Goal: Task Accomplishment & Management: Manage account settings

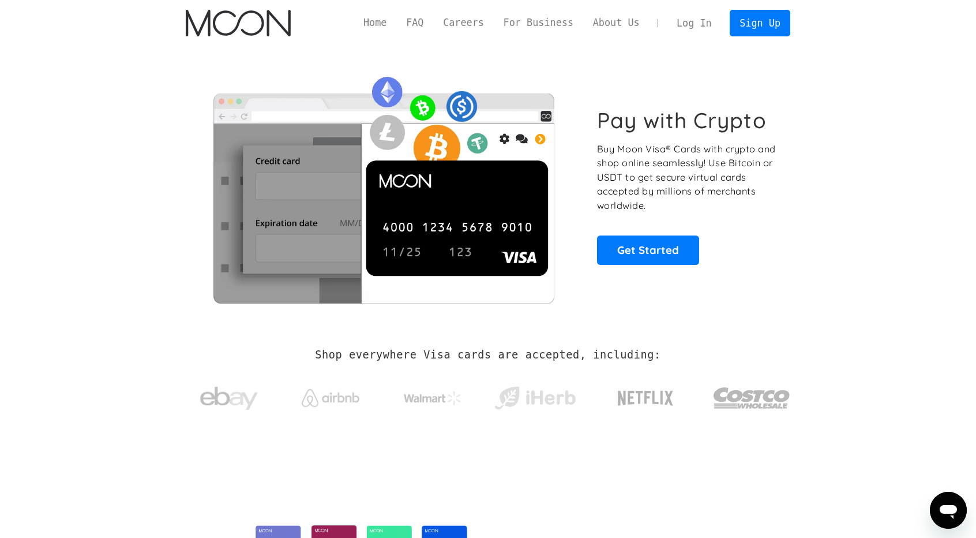
click at [694, 28] on link "Log In" at bounding box center [694, 22] width 54 height 25
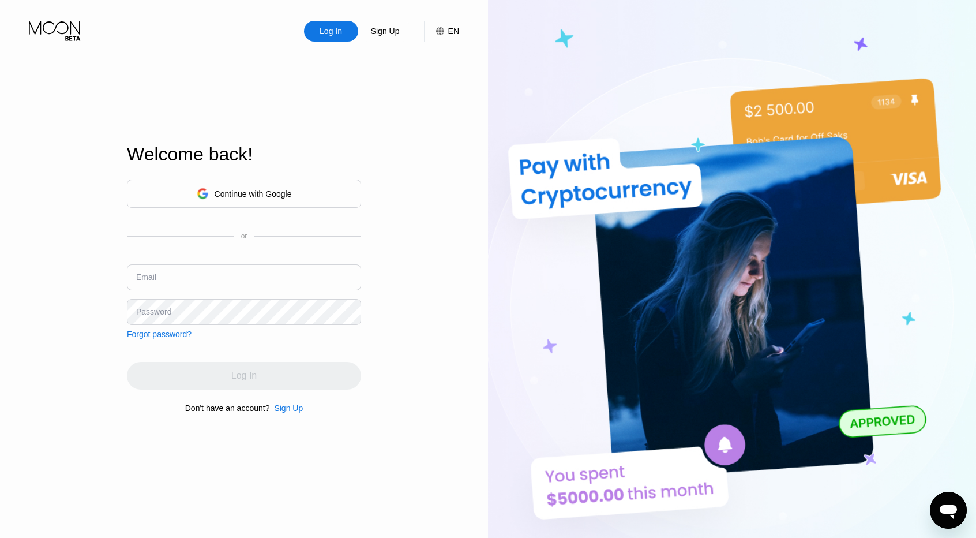
type input "[EMAIL_ADDRESS][DOMAIN_NAME]"
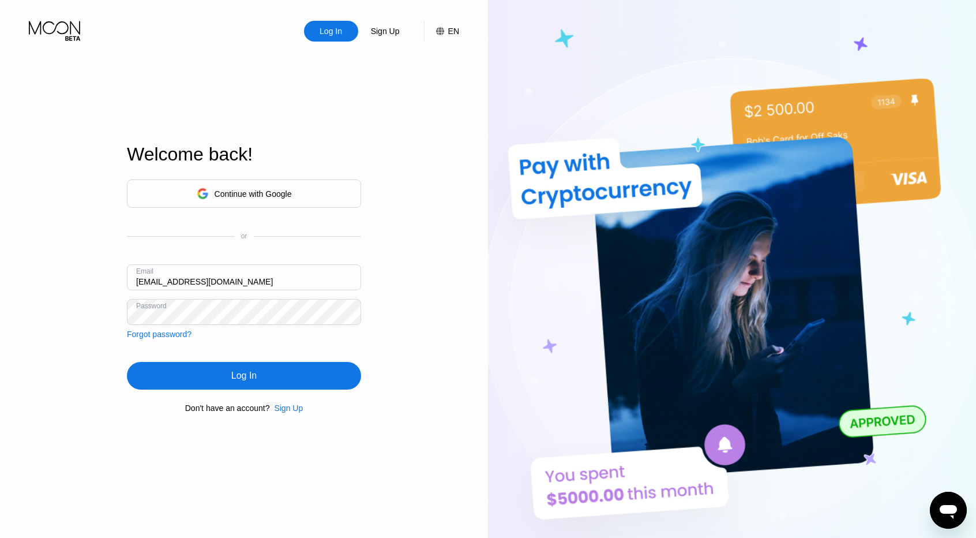
click at [92, 251] on div "Log In Sign Up EN Language English Save Welcome back! Continue with Google or E…" at bounding box center [244, 295] width 488 height 591
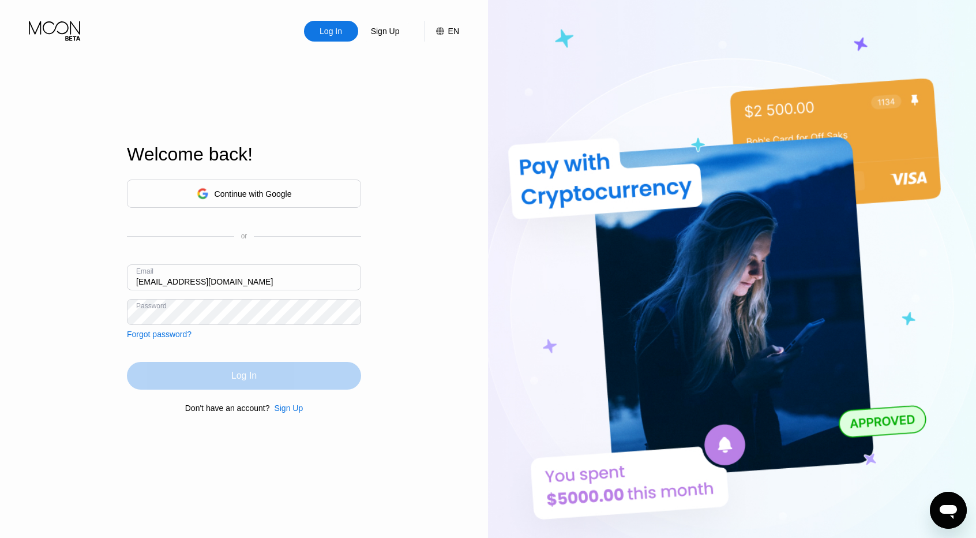
click at [213, 374] on div "Log In" at bounding box center [244, 376] width 234 height 28
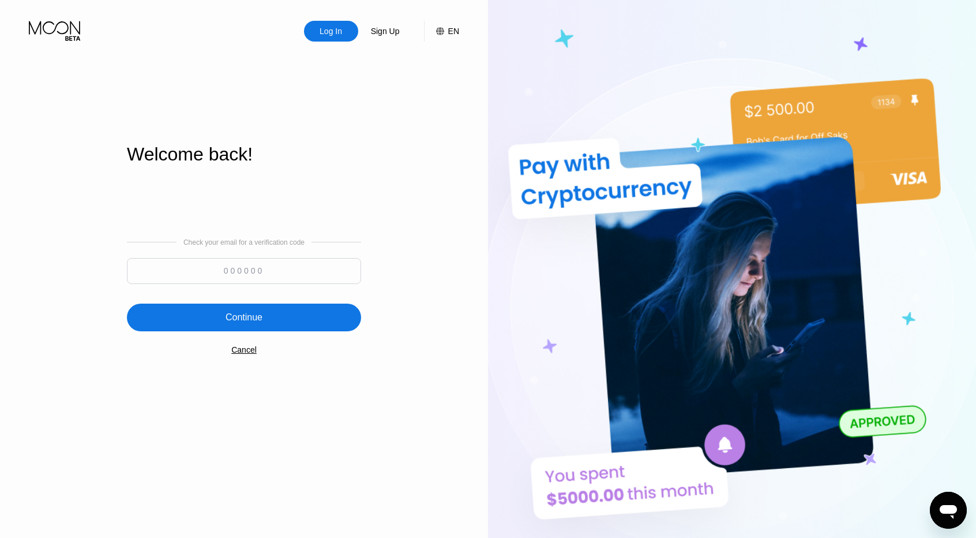
click at [274, 269] on input at bounding box center [244, 271] width 234 height 26
paste input "119199"
type input "119199"
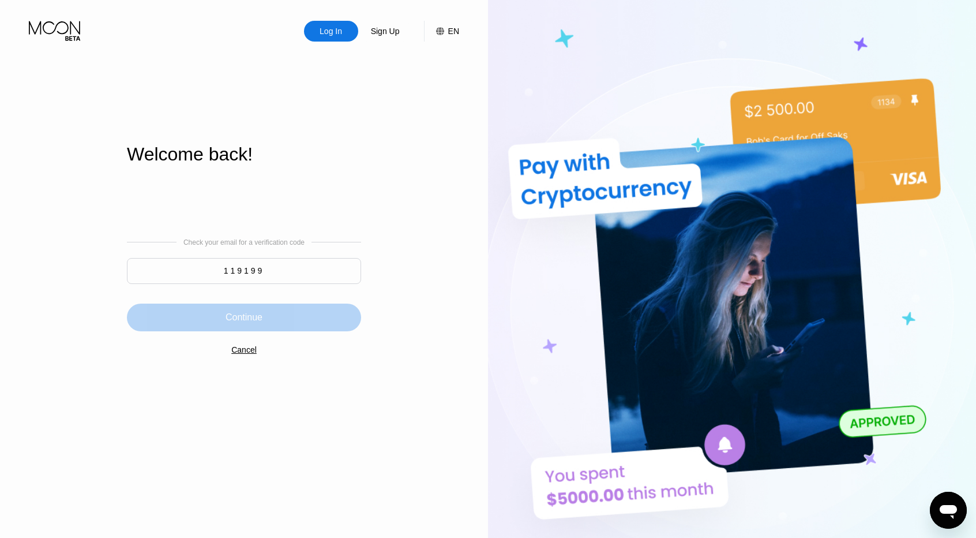
click at [279, 310] on div "Continue" at bounding box center [244, 317] width 234 height 28
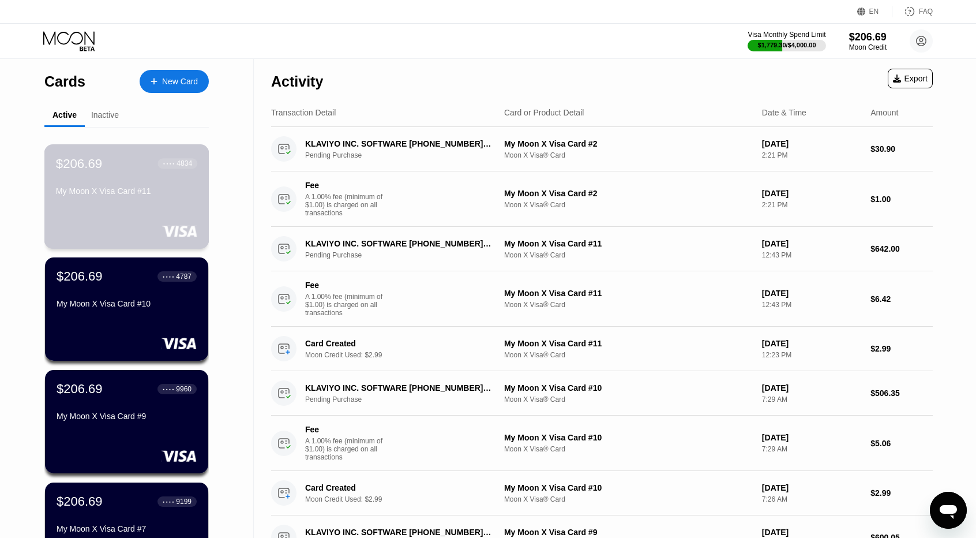
click at [134, 182] on div "$206.69 ● ● ● ● 4834 My Moon X Visa Card #11" at bounding box center [126, 178] width 141 height 44
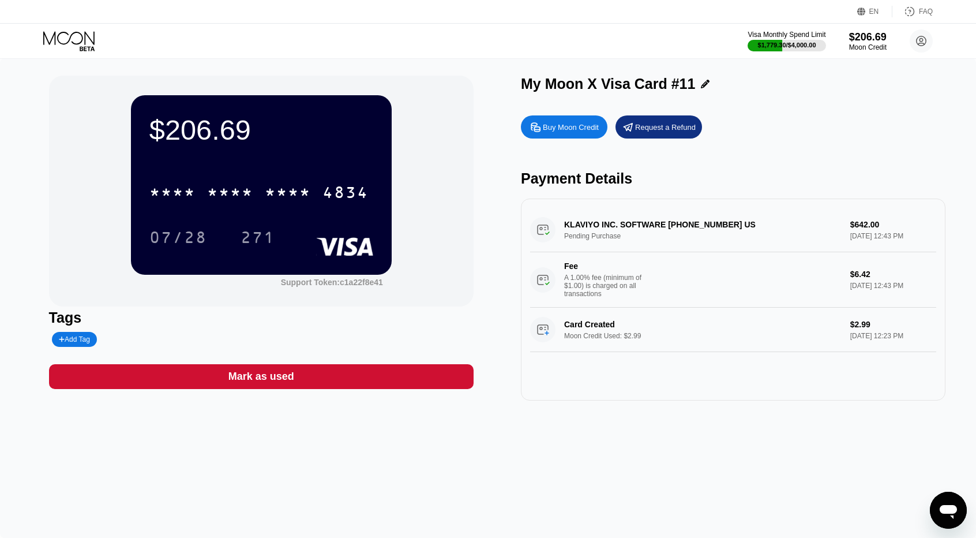
drag, startPoint x: 862, startPoint y: 241, endPoint x: 946, endPoint y: 246, distance: 84.9
click at [946, 246] on div "$206.69 * * * * * * * * * * * * 4834 07/28 271 Support Token: c1a22f8e41 Tags A…" at bounding box center [488, 297] width 976 height 479
drag, startPoint x: 929, startPoint y: 240, endPoint x: 741, endPoint y: 232, distance: 188.2
click at [761, 232] on div "KLAVIYO INC. SOFTWARE [PHONE_NUMBER] US Pending Purchase $642.00 [DATE] 12:43 P…" at bounding box center [733, 299] width 425 height 202
drag, startPoint x: 718, startPoint y: 230, endPoint x: 829, endPoint y: 244, distance: 111.6
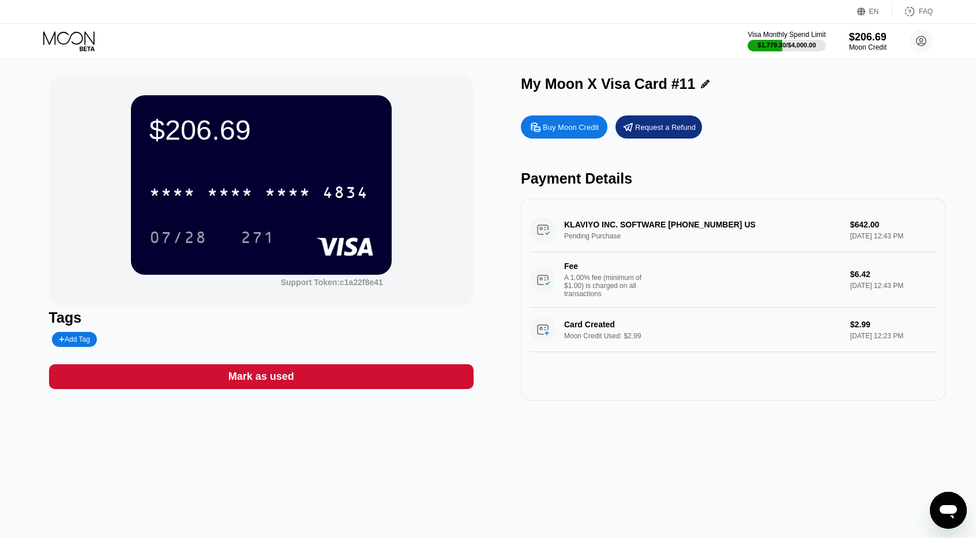
click at [829, 244] on div "KLAVIYO INC. SOFTWARE [PHONE_NUMBER] US Pending Purchase $642.00 [DATE] 12:43 P…" at bounding box center [733, 258] width 406 height 100
click at [80, 41] on icon at bounding box center [70, 41] width 54 height 20
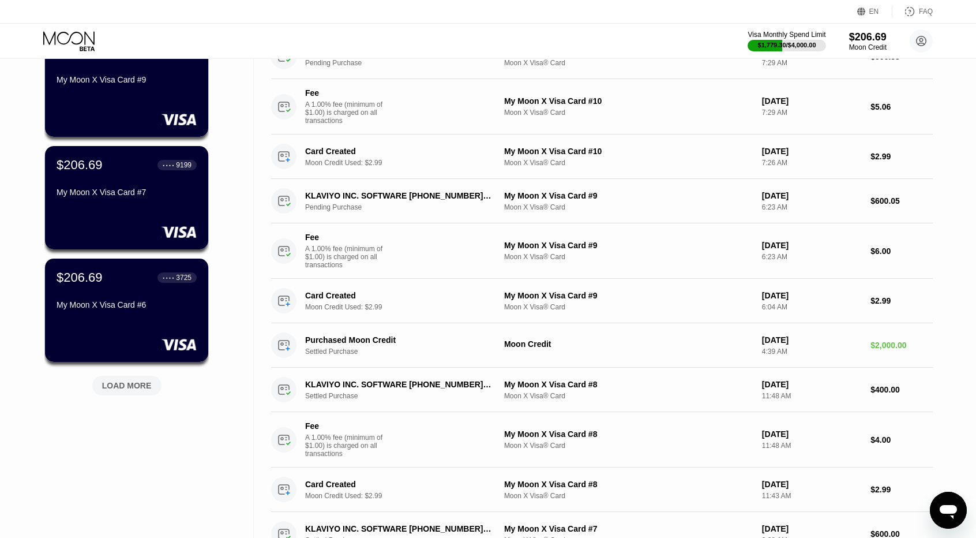
scroll to position [346, 0]
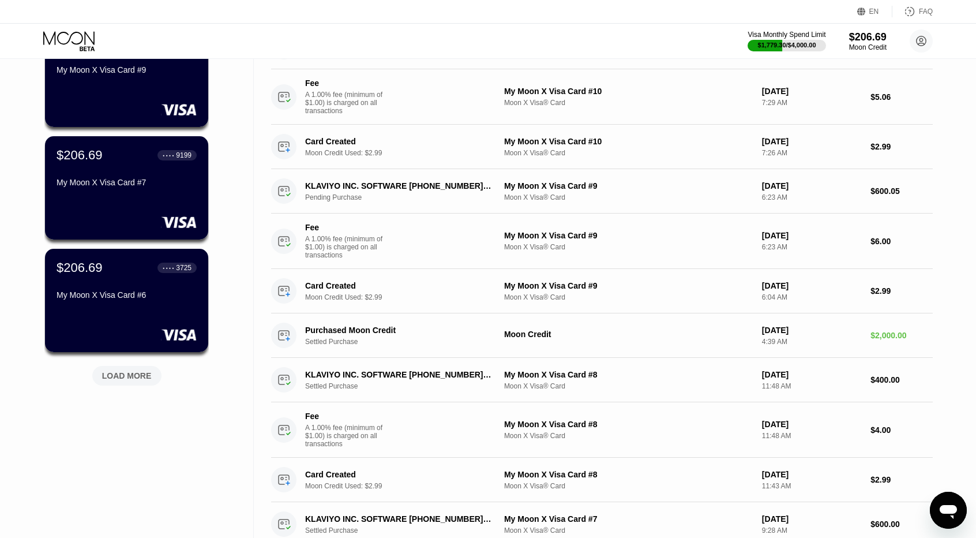
click at [137, 370] on div "LOAD MORE" at bounding box center [127, 375] width 50 height 10
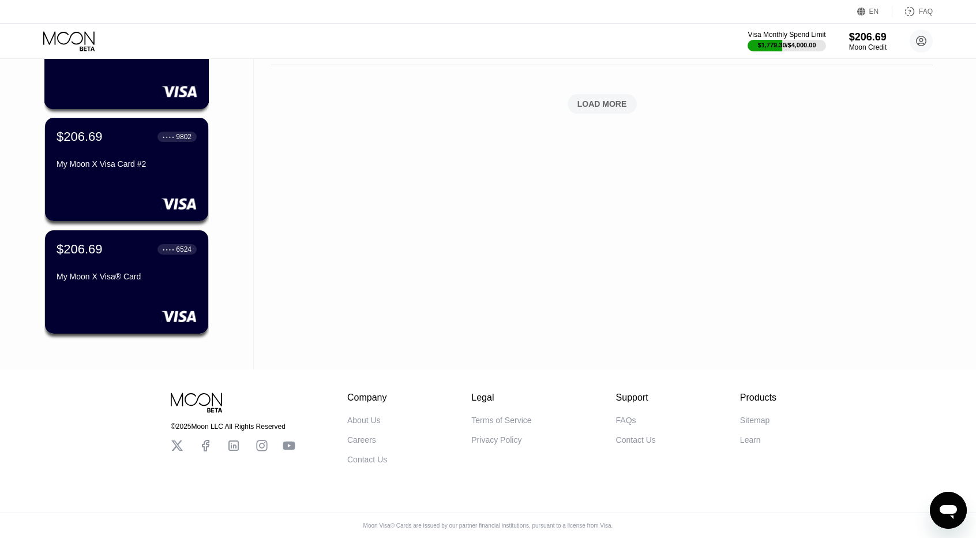
scroll to position [936, 0]
click at [147, 272] on div "My Moon X Visa® Card" at bounding box center [126, 276] width 141 height 9
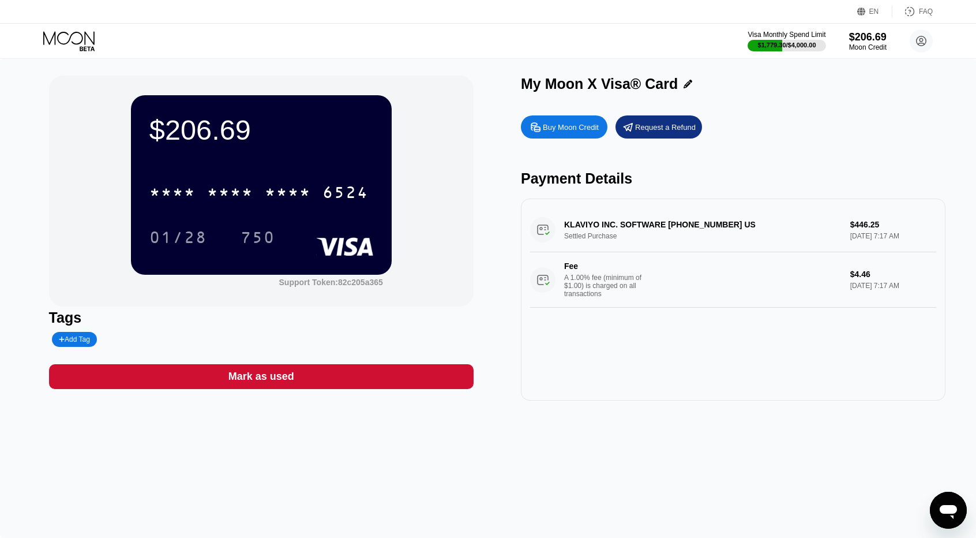
click at [234, 382] on div "Mark as used" at bounding box center [261, 376] width 66 height 13
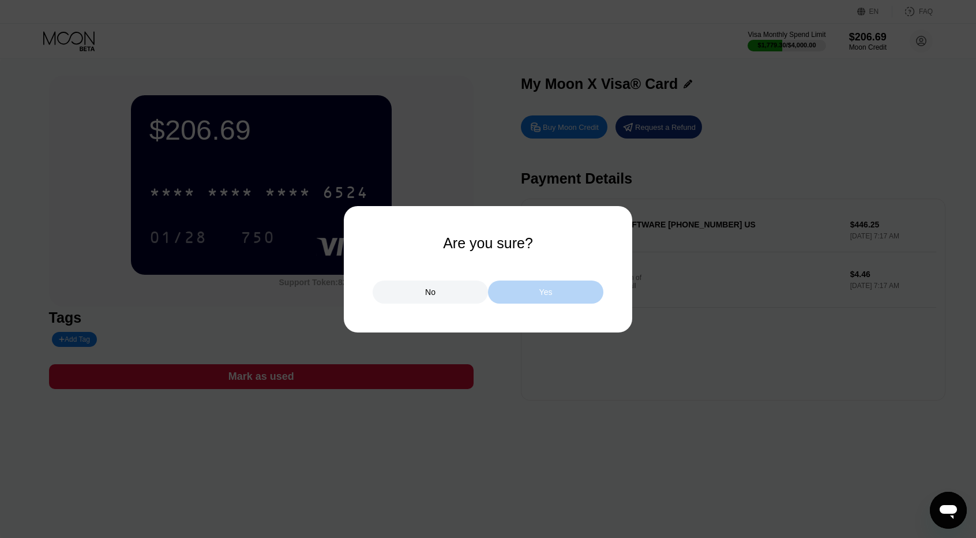
click at [542, 283] on div "Yes" at bounding box center [545, 291] width 115 height 23
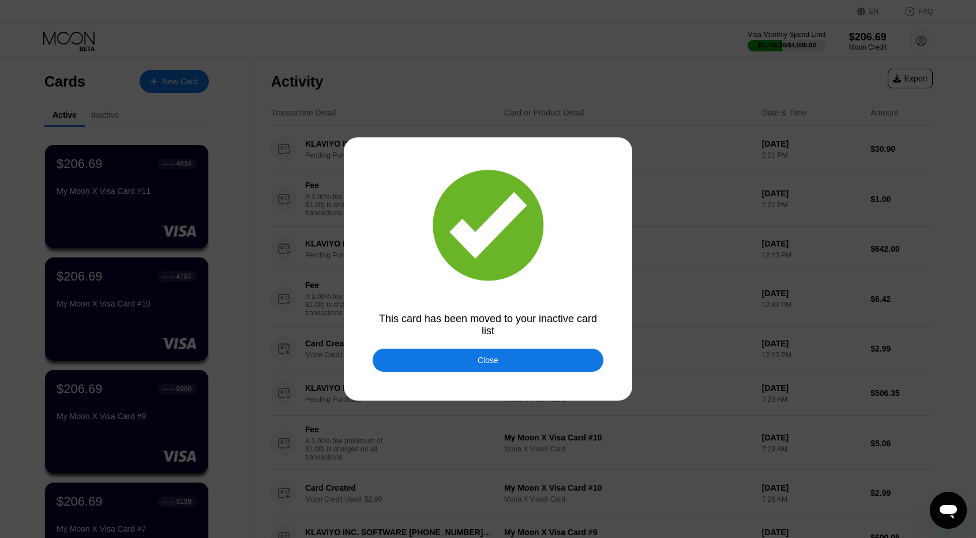
click at [472, 367] on div "Close" at bounding box center [488, 359] width 231 height 23
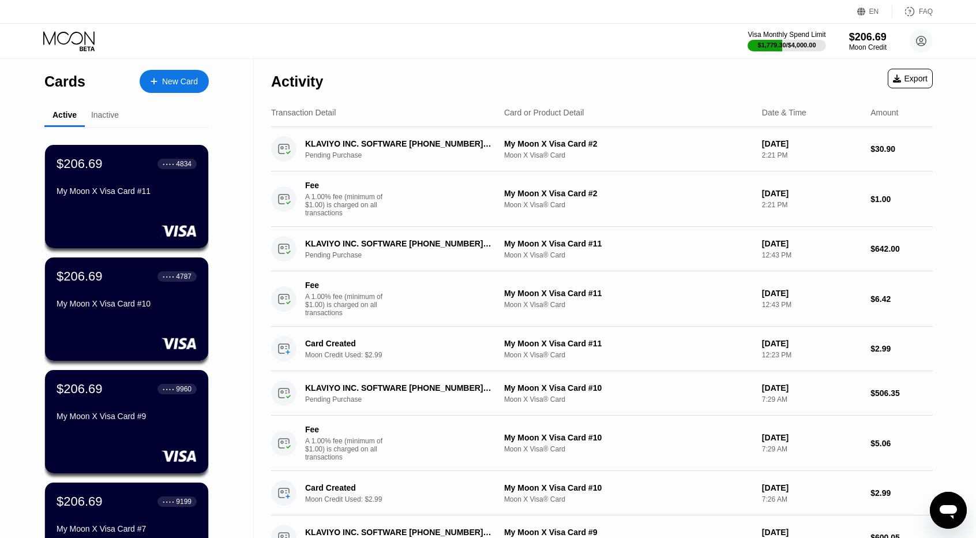
click at [112, 121] on div "Inactive" at bounding box center [105, 115] width 40 height 22
click at [108, 117] on div "Inactive" at bounding box center [105, 114] width 28 height 9
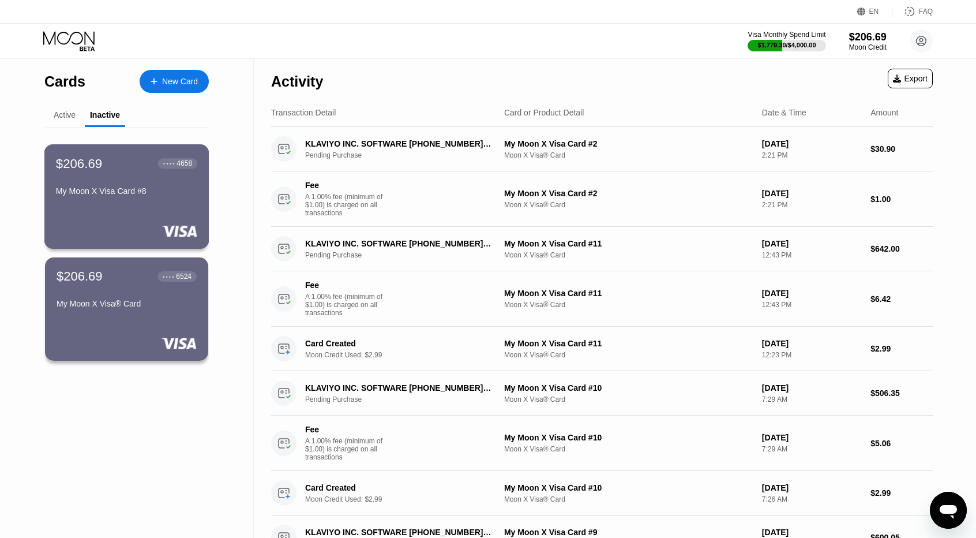
click at [130, 211] on div "$206.69 ● ● ● ● 4658 My Moon X Visa Card #8" at bounding box center [126, 196] width 165 height 104
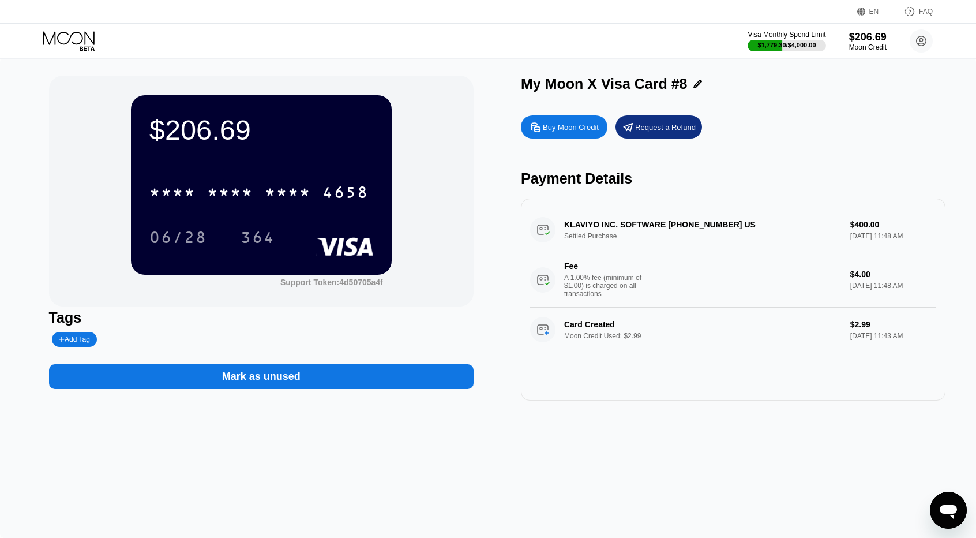
click at [77, 39] on icon at bounding box center [70, 41] width 54 height 20
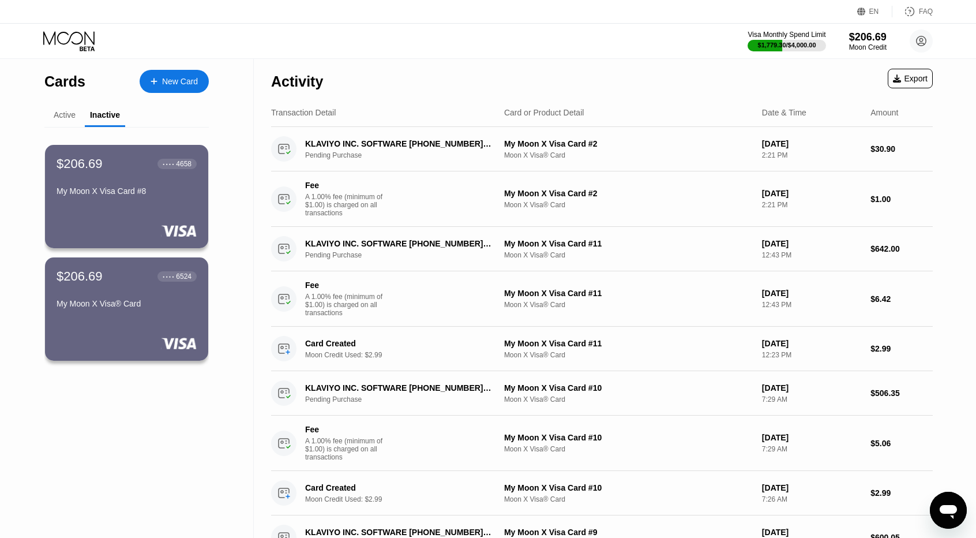
click at [65, 115] on div "Active" at bounding box center [65, 114] width 22 height 9
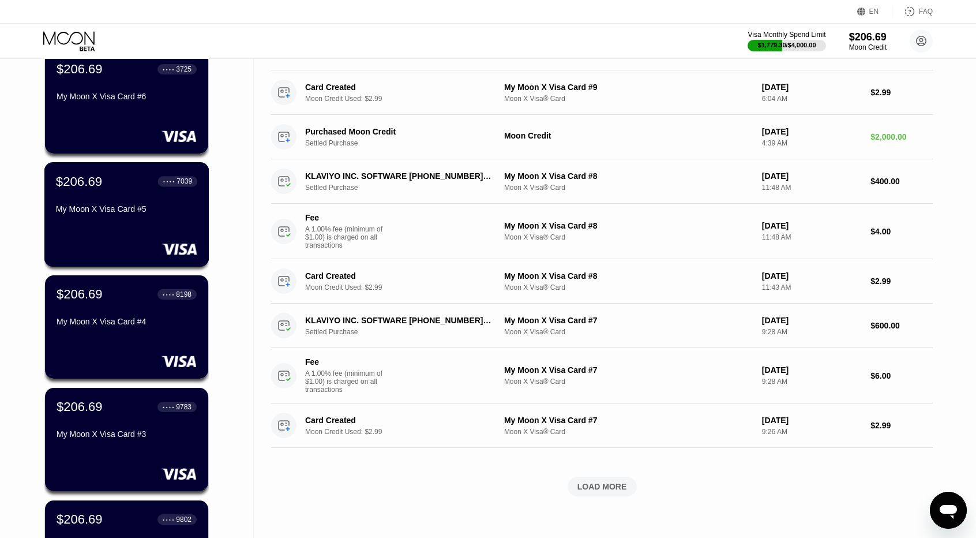
scroll to position [807, 0]
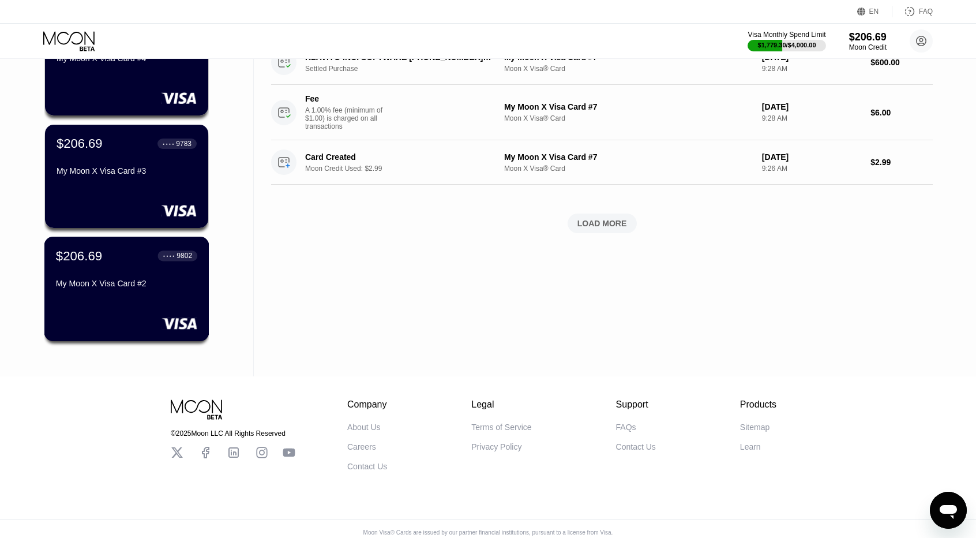
click at [138, 283] on div "My Moon X Visa Card #2" at bounding box center [126, 283] width 141 height 9
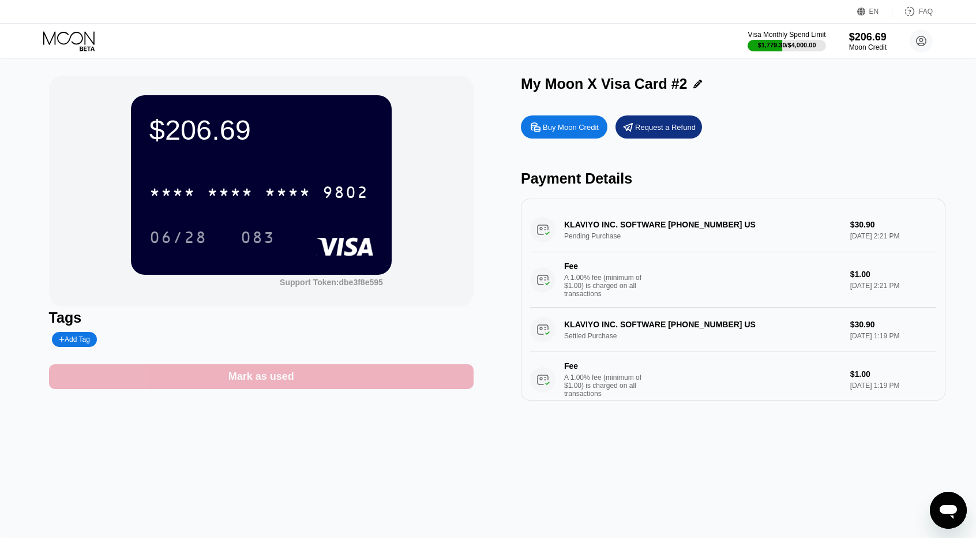
drag, startPoint x: 323, startPoint y: 383, endPoint x: 290, endPoint y: 384, distance: 33.5
click at [290, 383] on div "Mark as used" at bounding box center [261, 376] width 66 height 13
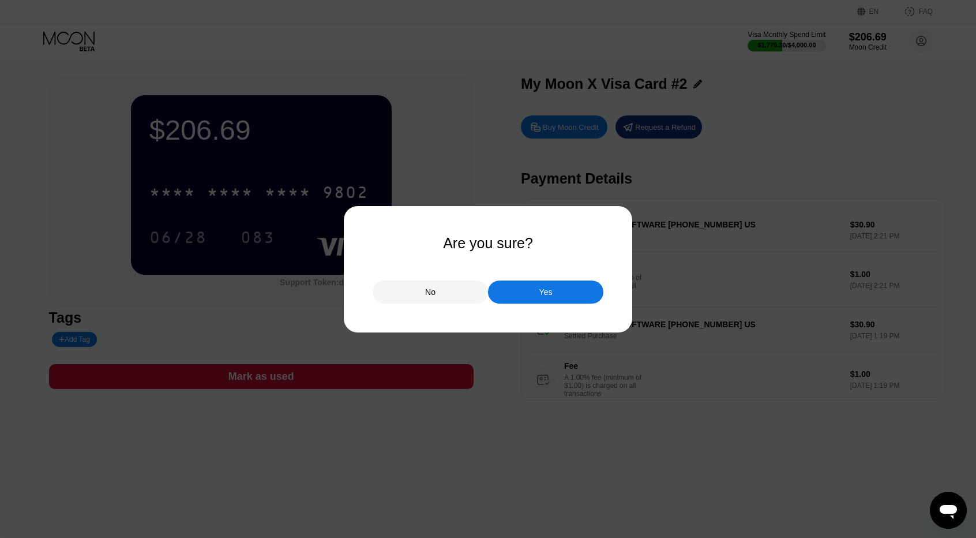
click at [543, 290] on div "Yes" at bounding box center [545, 292] width 13 height 10
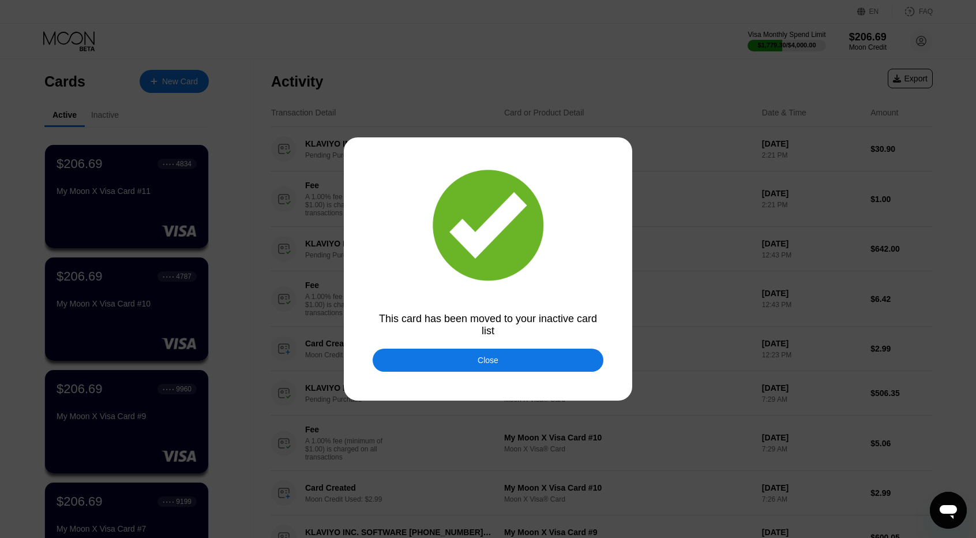
click at [460, 360] on div "Close" at bounding box center [488, 359] width 231 height 23
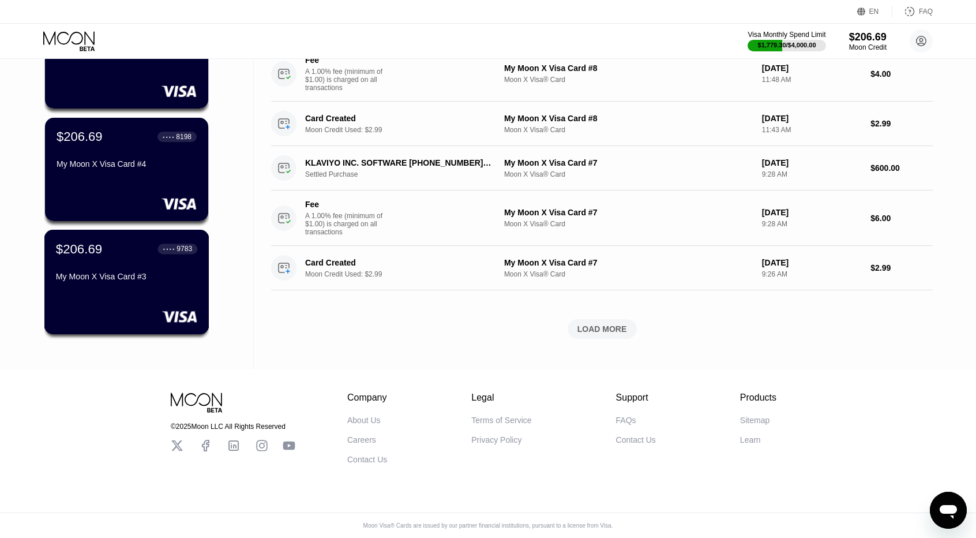
scroll to position [664, 0]
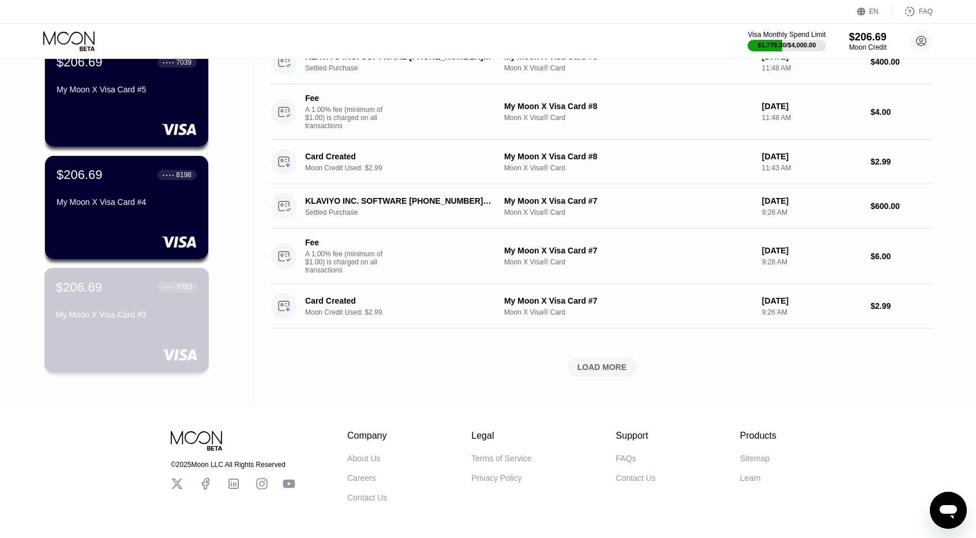
click at [121, 319] on div "My Moon X Visa Card #3" at bounding box center [126, 314] width 141 height 9
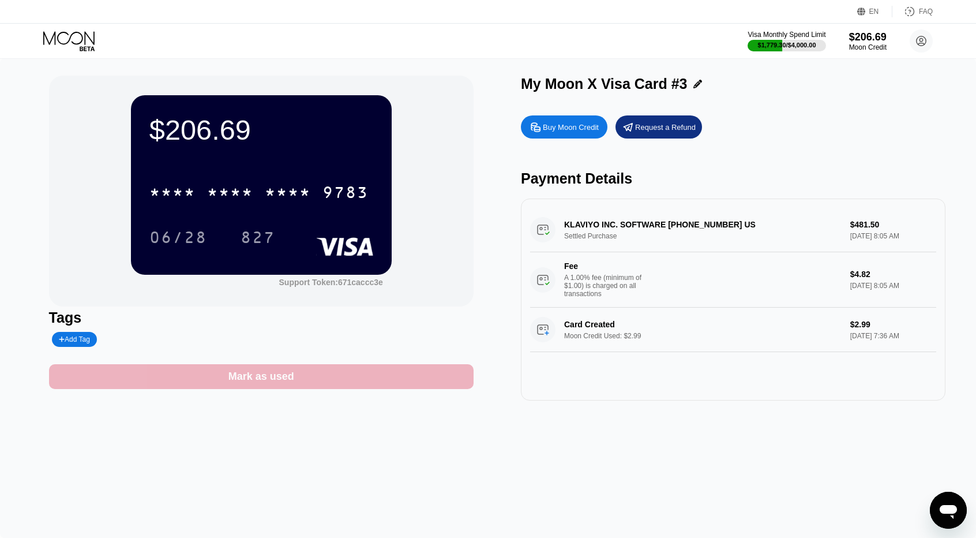
click at [325, 373] on div "Mark as used" at bounding box center [261, 376] width 425 height 25
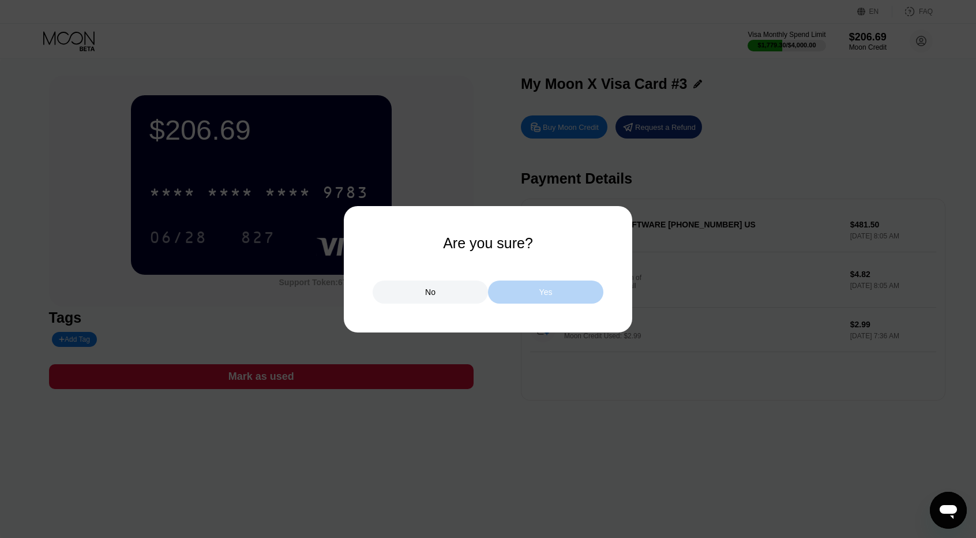
click at [524, 291] on div "Yes" at bounding box center [545, 291] width 115 height 23
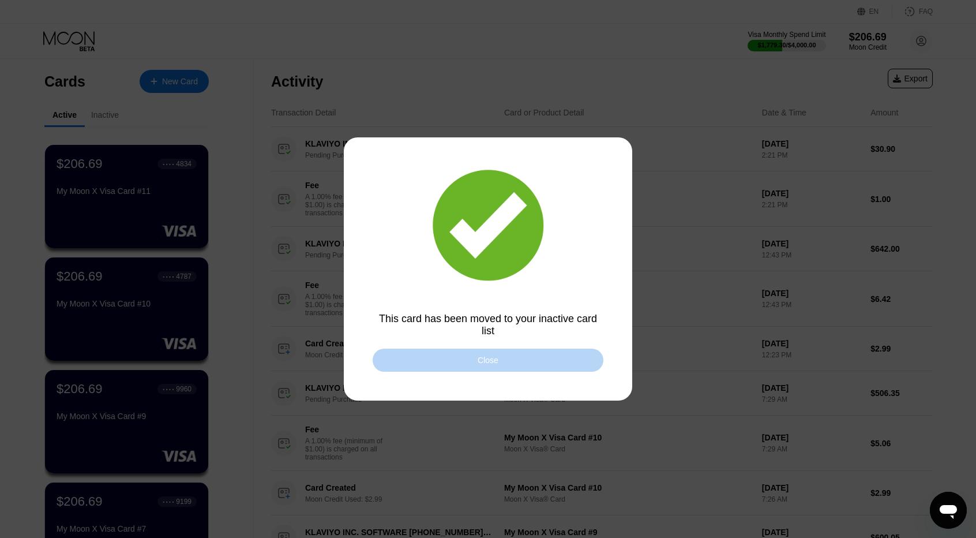
click at [453, 363] on div "Close" at bounding box center [488, 359] width 231 height 23
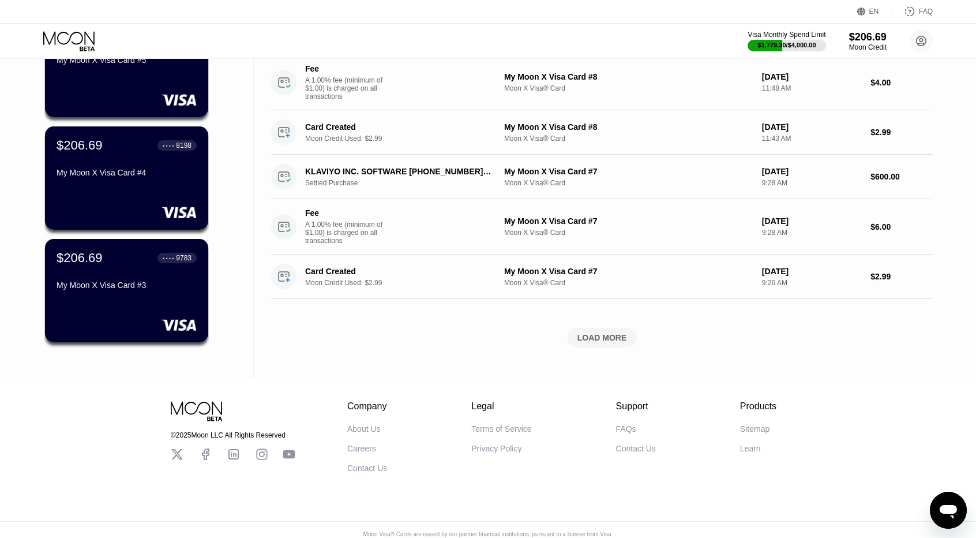
scroll to position [722, 0]
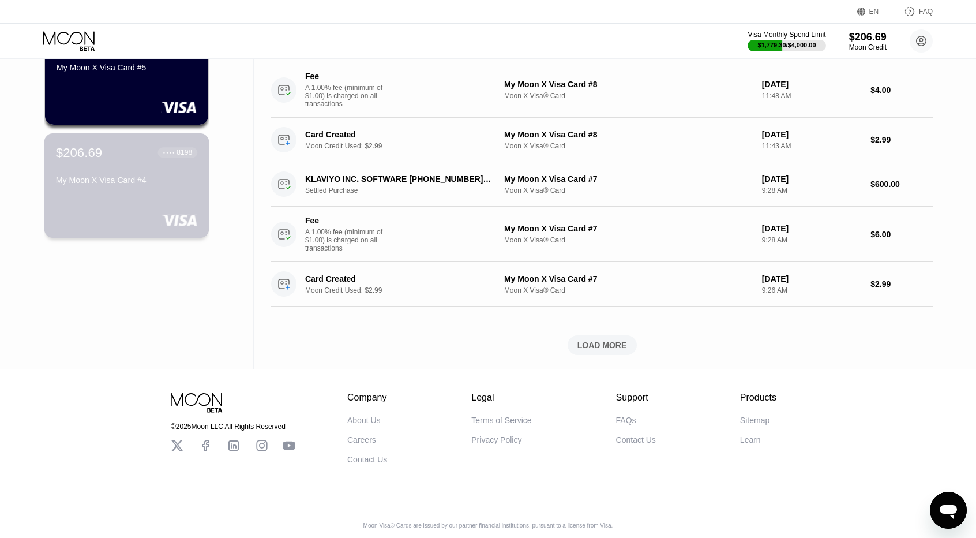
click at [132, 167] on div "$206.69 ● ● ● ● 8198 My Moon X Visa Card #4" at bounding box center [126, 185] width 165 height 104
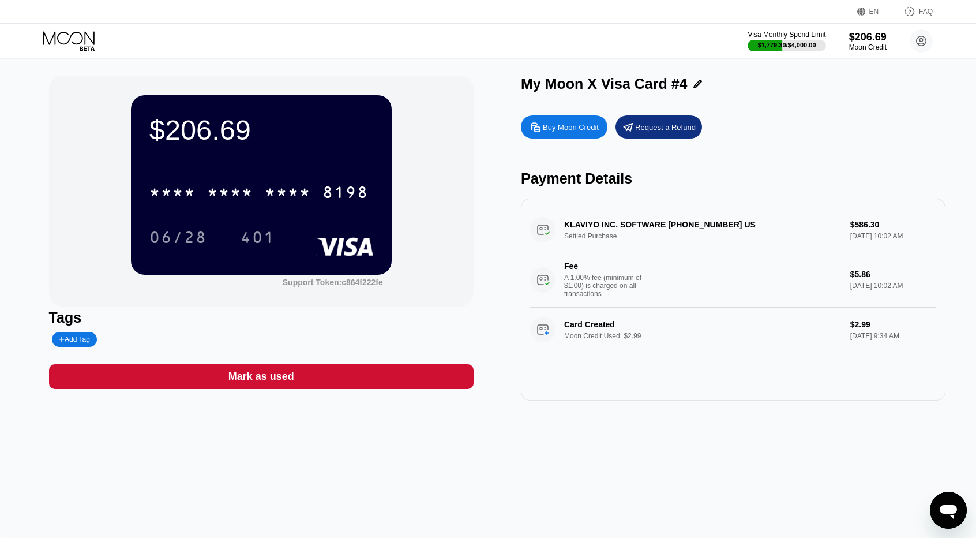
click at [346, 381] on div "Mark as used" at bounding box center [261, 376] width 425 height 25
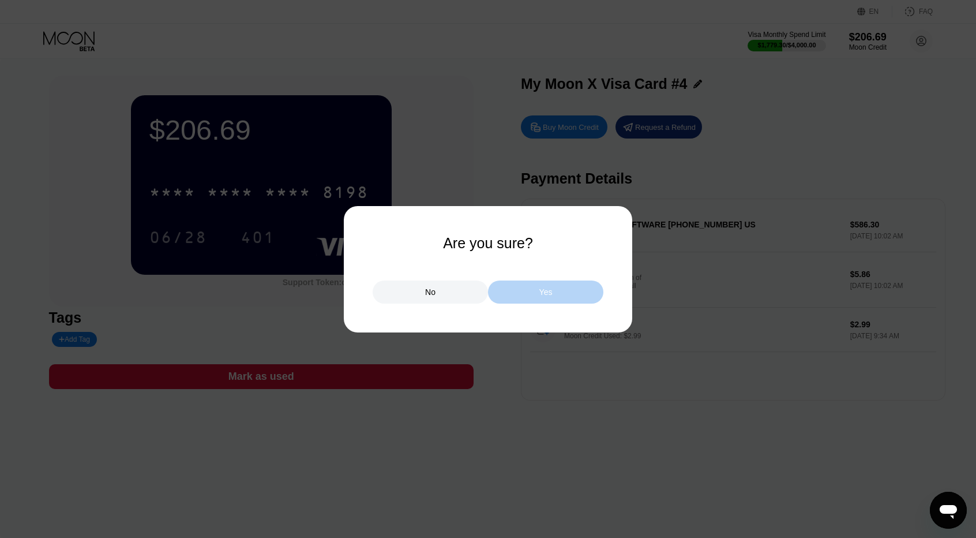
click at [541, 291] on div "Yes" at bounding box center [545, 292] width 13 height 10
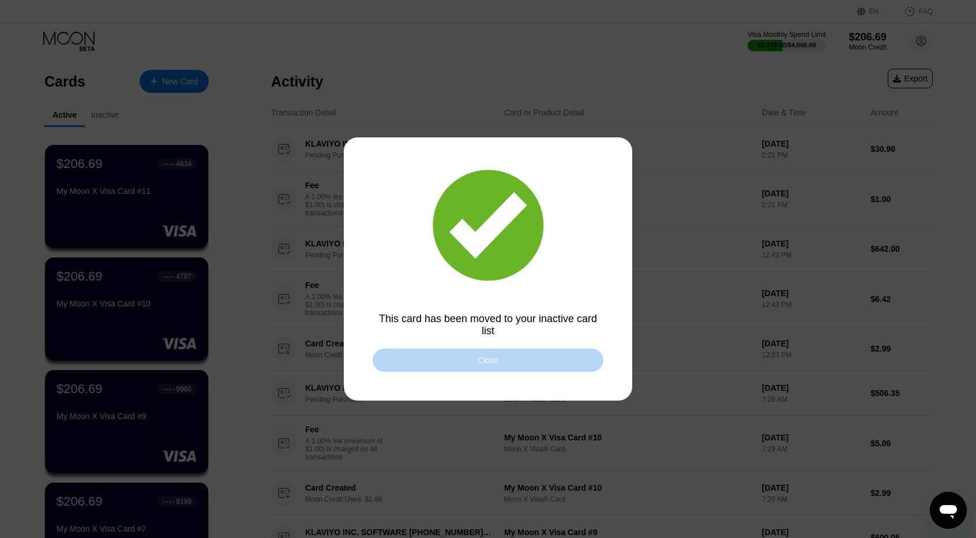
click at [453, 359] on div "Close" at bounding box center [488, 359] width 231 height 23
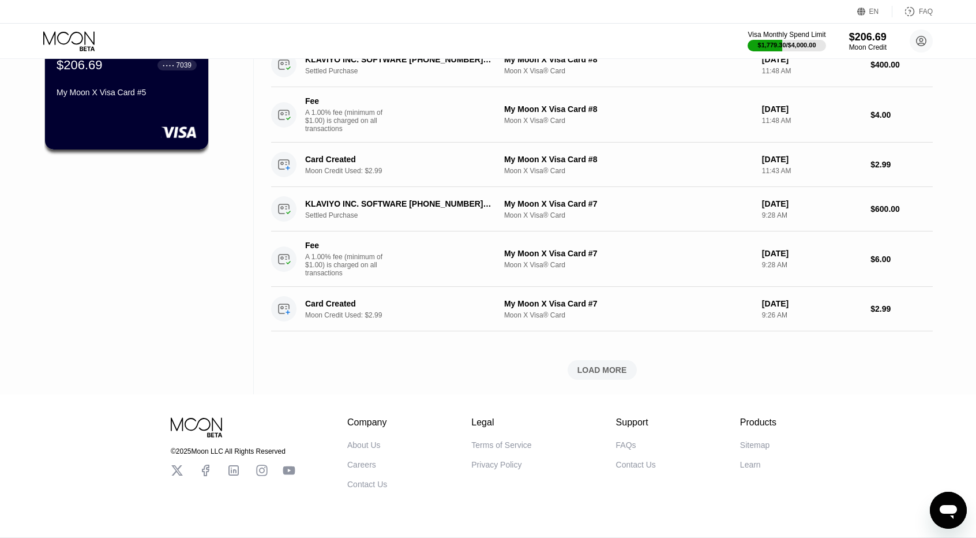
scroll to position [519, 0]
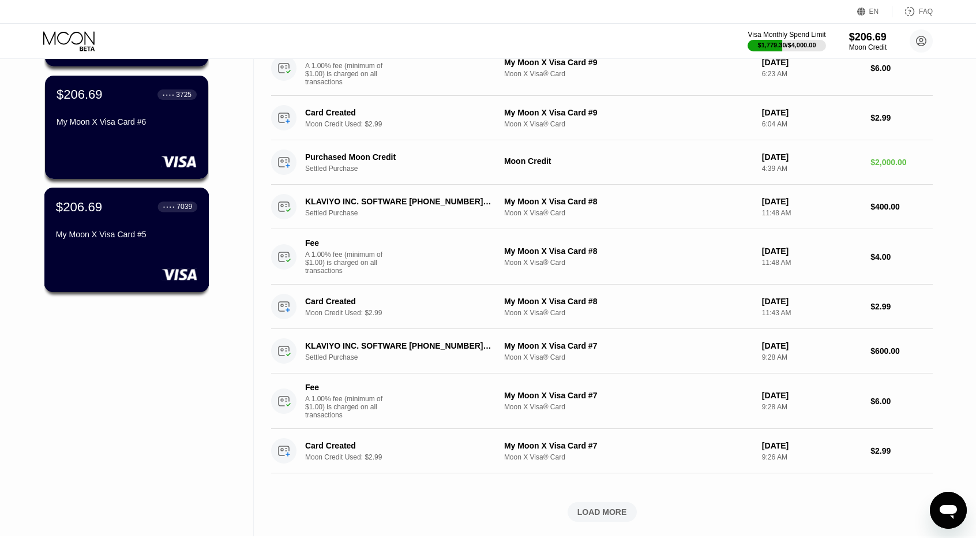
click at [137, 239] on div "My Moon X Visa Card #5" at bounding box center [126, 234] width 141 height 9
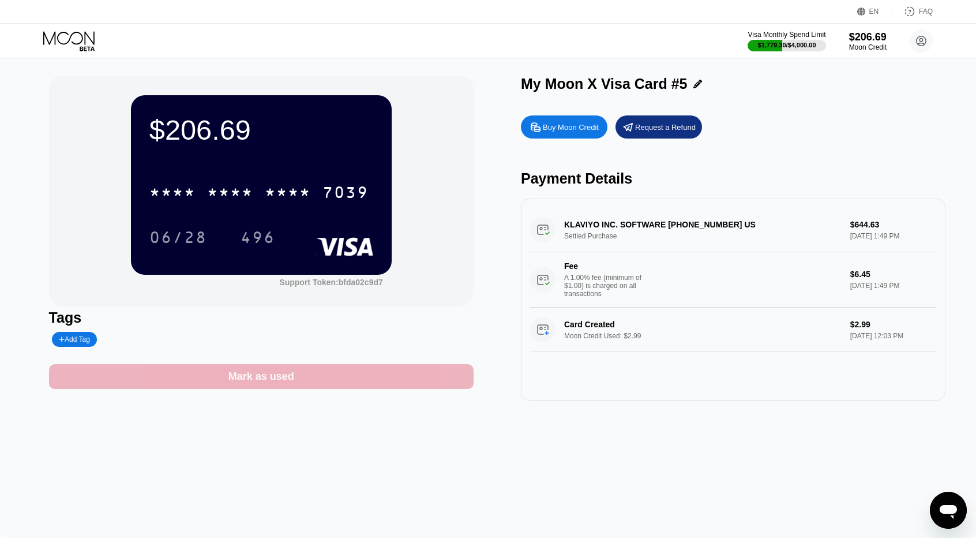
click at [361, 375] on div "Mark as used" at bounding box center [261, 376] width 425 height 25
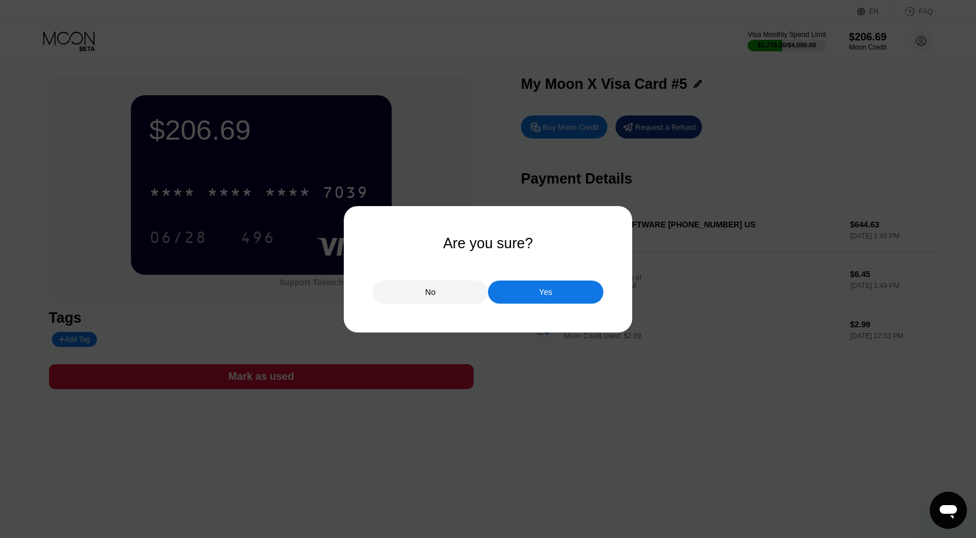
click at [566, 289] on div "Yes" at bounding box center [545, 291] width 115 height 23
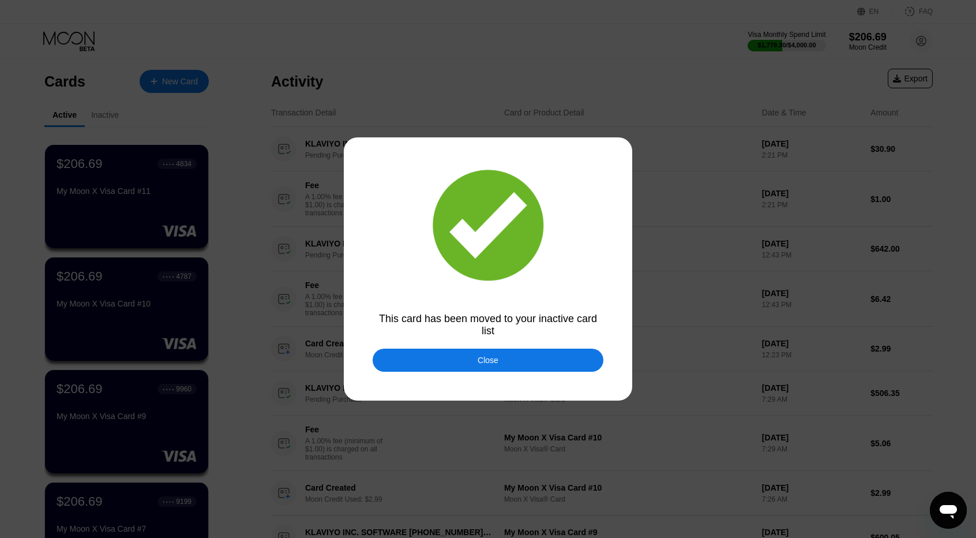
click at [458, 362] on div "Close" at bounding box center [488, 359] width 231 height 23
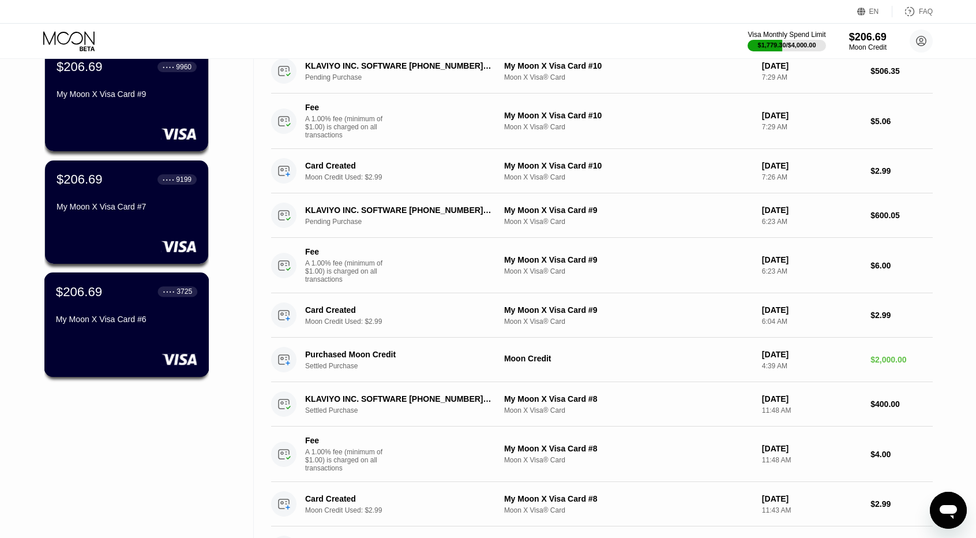
scroll to position [346, 0]
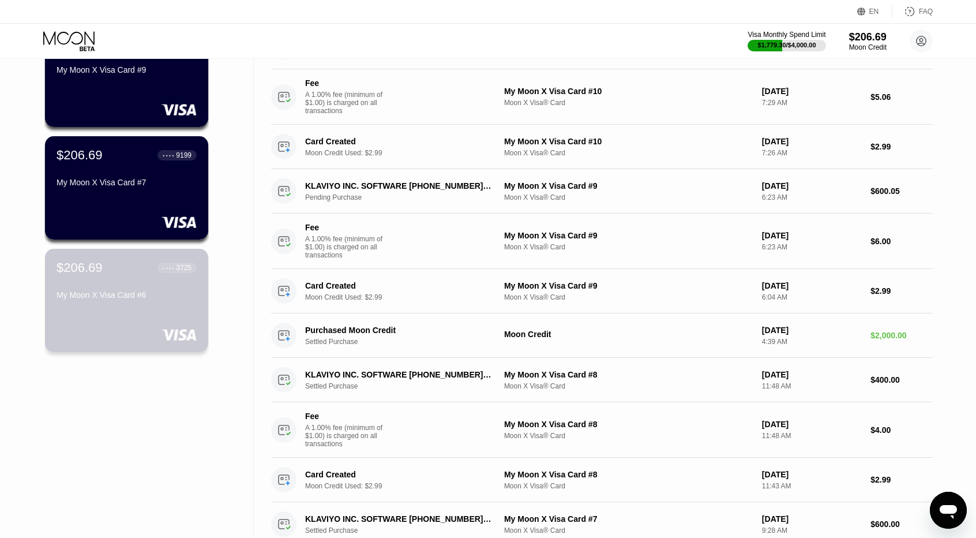
click at [131, 304] on div "My Moon X Visa Card #6" at bounding box center [127, 297] width 140 height 14
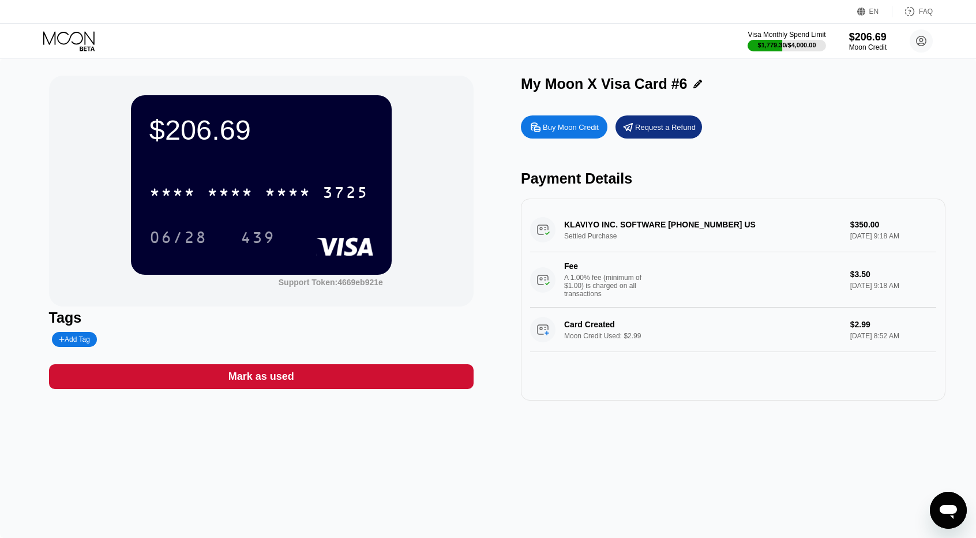
click at [366, 375] on div "Mark as used" at bounding box center [261, 376] width 425 height 25
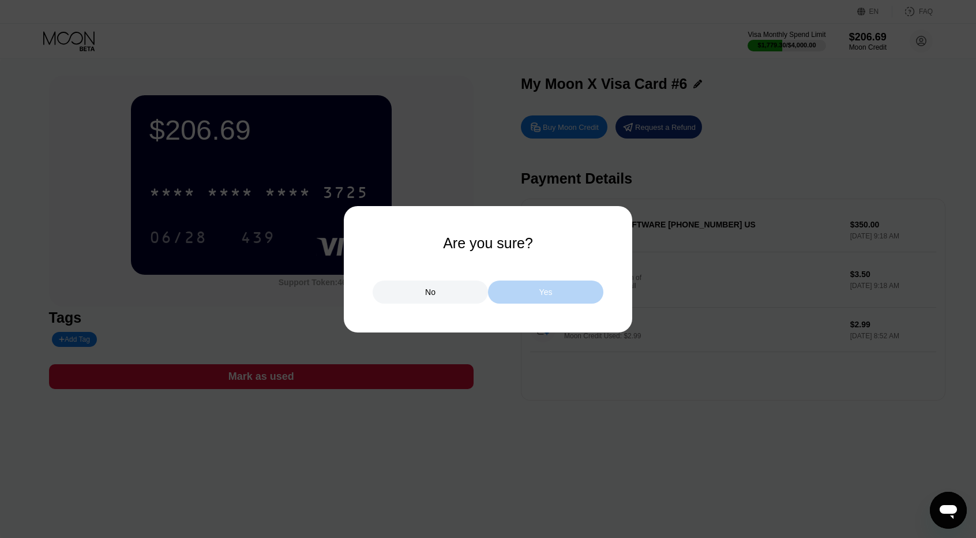
click at [551, 287] on div "Yes" at bounding box center [545, 292] width 13 height 10
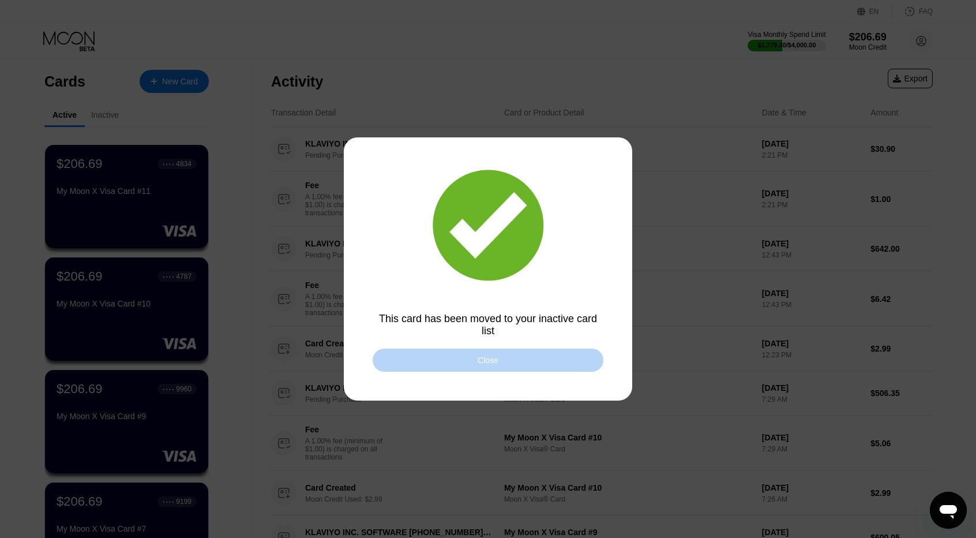
click at [456, 359] on div "Close" at bounding box center [488, 359] width 231 height 23
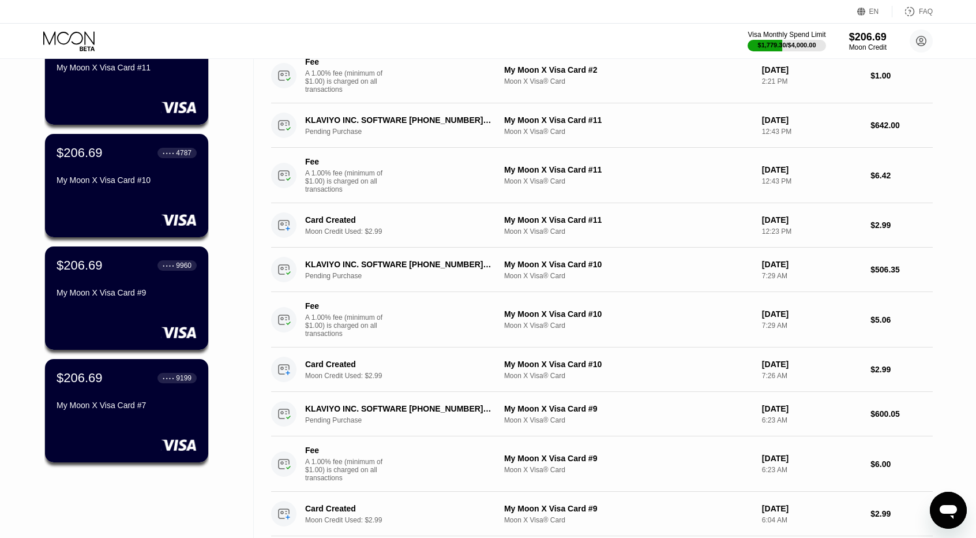
scroll to position [115, 0]
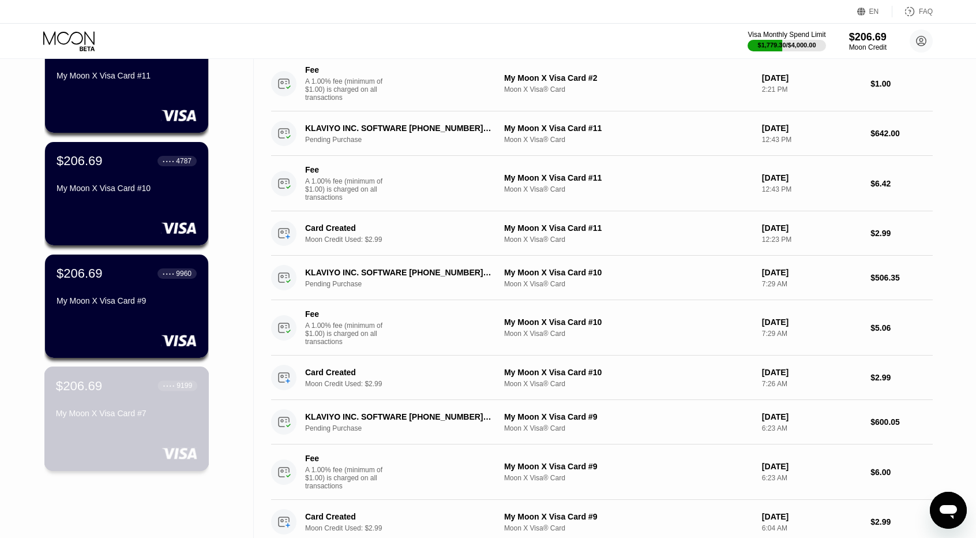
click at [140, 390] on div "$206.69 ● ● ● ● 9199" at bounding box center [126, 385] width 141 height 15
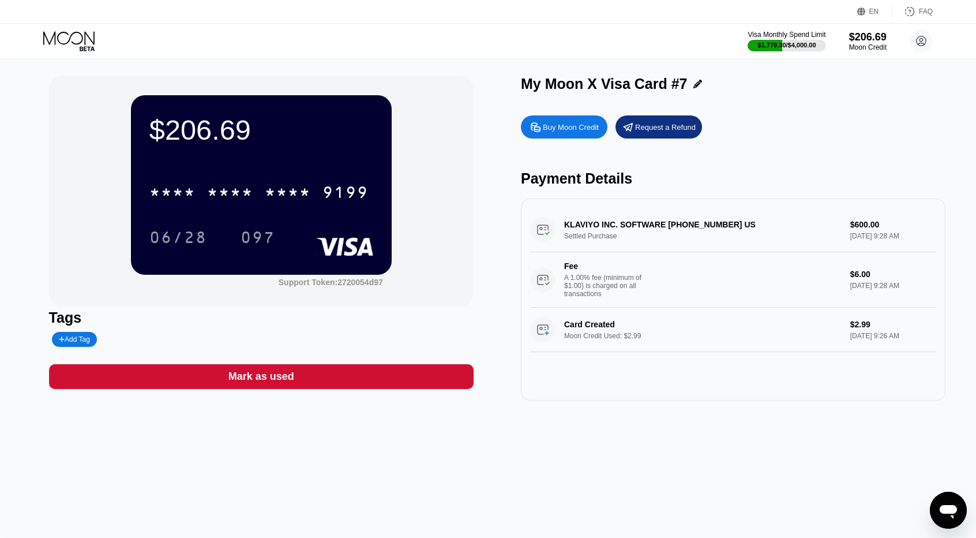
click at [322, 372] on div "Mark as used" at bounding box center [261, 376] width 425 height 25
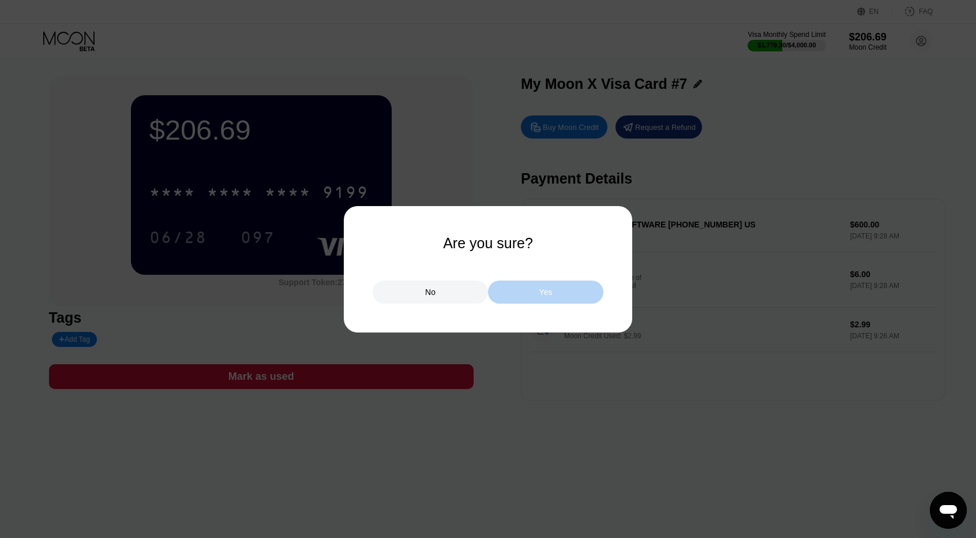
click at [528, 299] on div "Yes" at bounding box center [545, 291] width 115 height 23
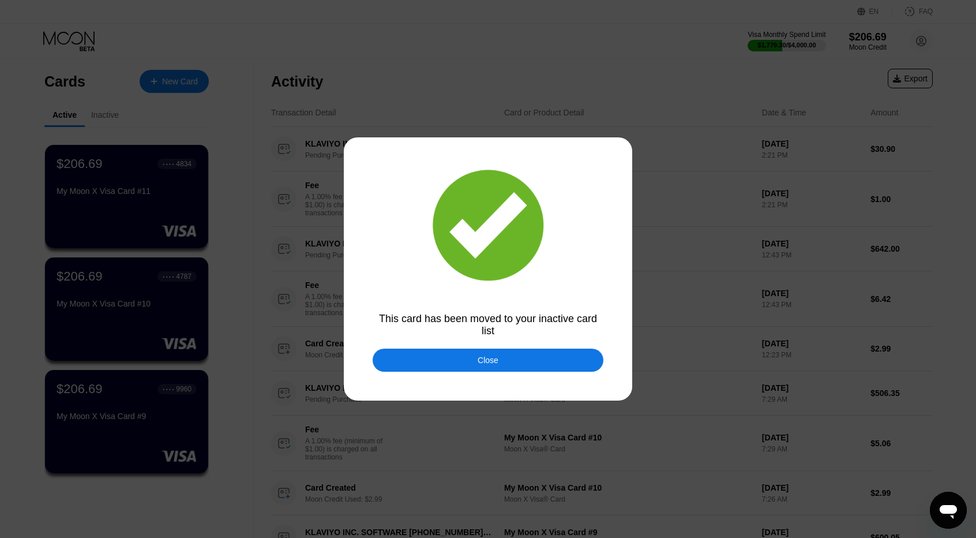
click at [430, 355] on div "Close" at bounding box center [488, 359] width 231 height 23
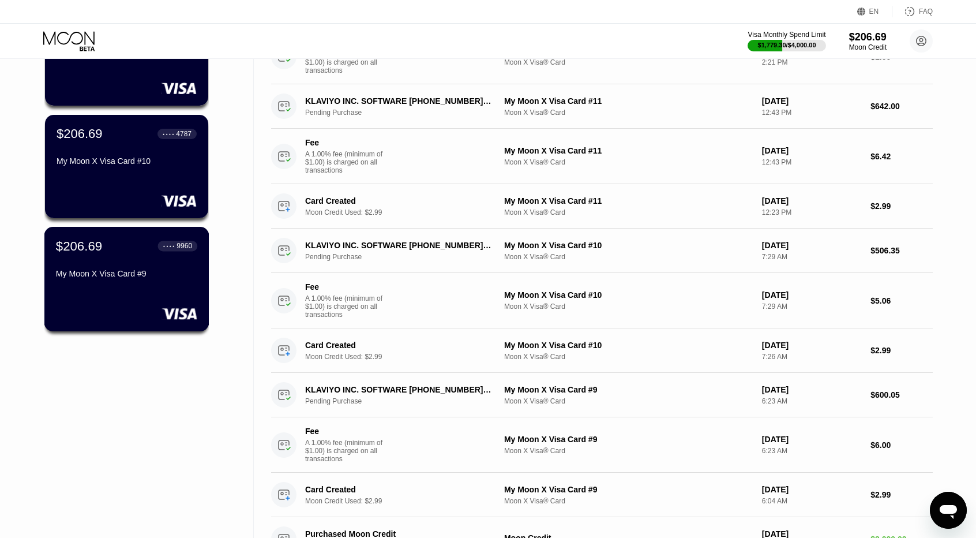
scroll to position [173, 0]
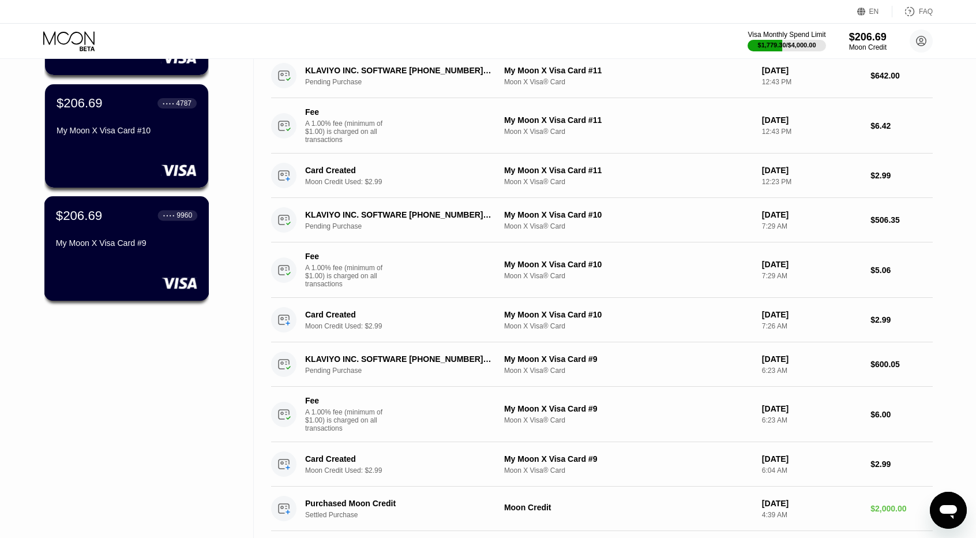
click at [132, 270] on div "$206.69 ● ● ● ● 9960 My Moon X Visa Card #9" at bounding box center [126, 248] width 165 height 104
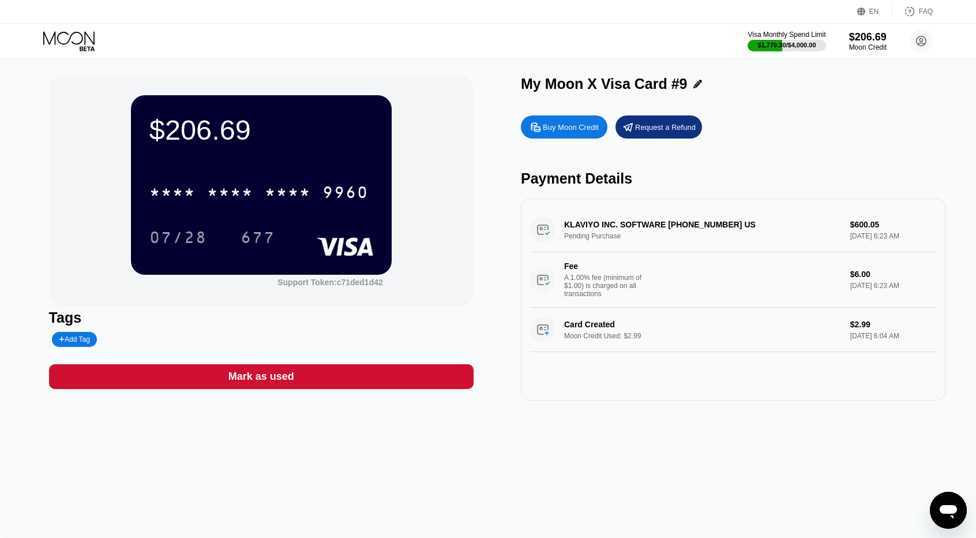
click at [78, 43] on icon at bounding box center [70, 41] width 54 height 20
click at [523, 58] on div "$15.47 * * * * * * * * * * * * 1150 07/28 822 Support Token: 6bd9abef3f Tags Ad…" at bounding box center [488, 297] width 976 height 479
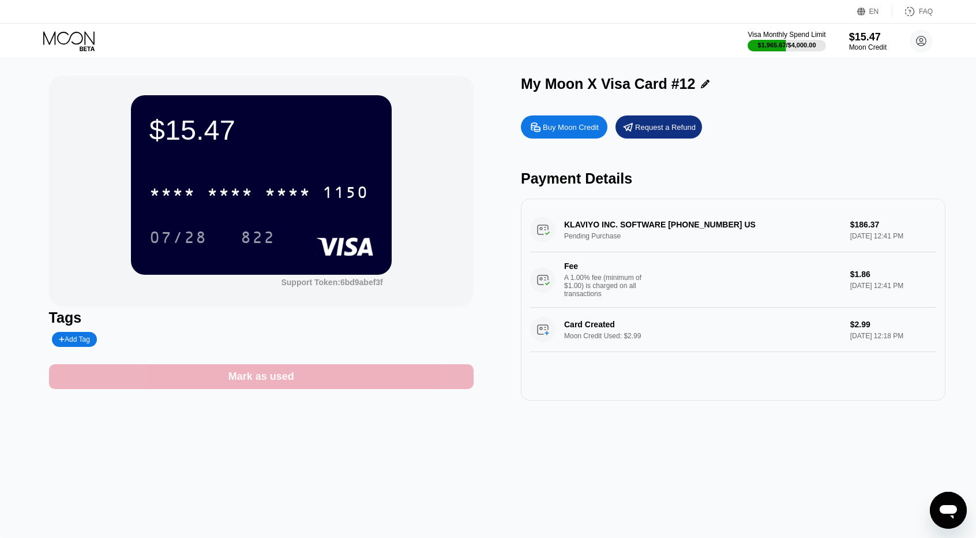
click at [296, 381] on div "Mark as used" at bounding box center [261, 376] width 425 height 25
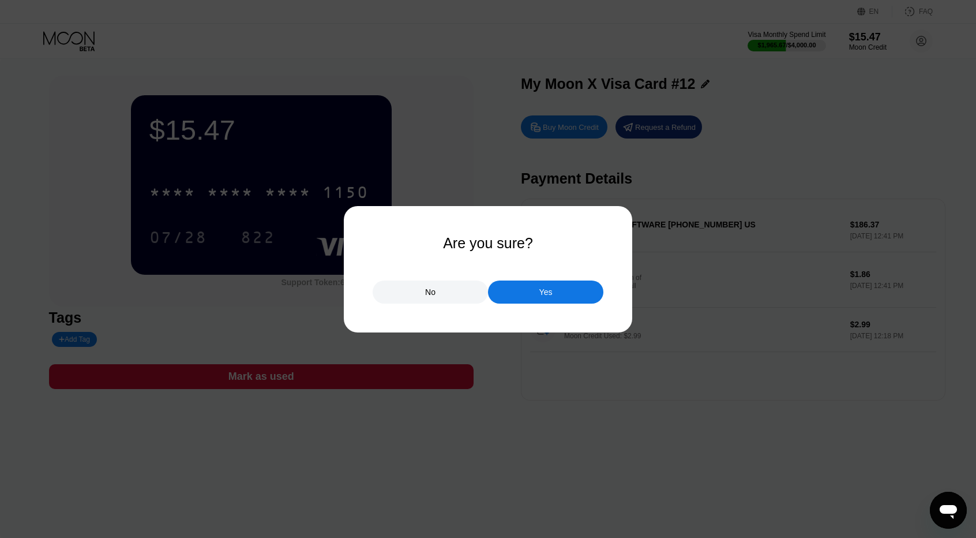
click at [430, 297] on div "No" at bounding box center [430, 292] width 10 height 10
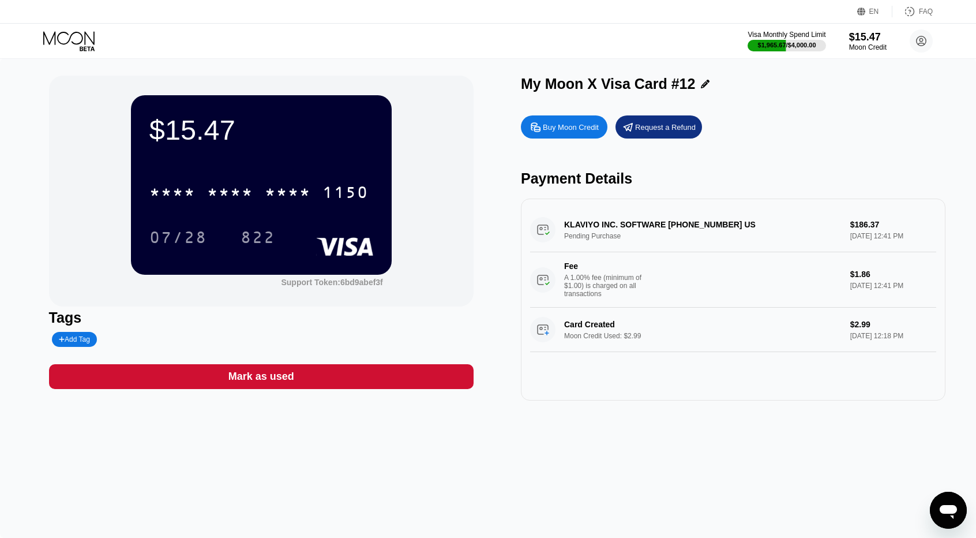
click at [84, 36] on icon at bounding box center [68, 37] width 51 height 13
